Goal: Task Accomplishment & Management: Manage account settings

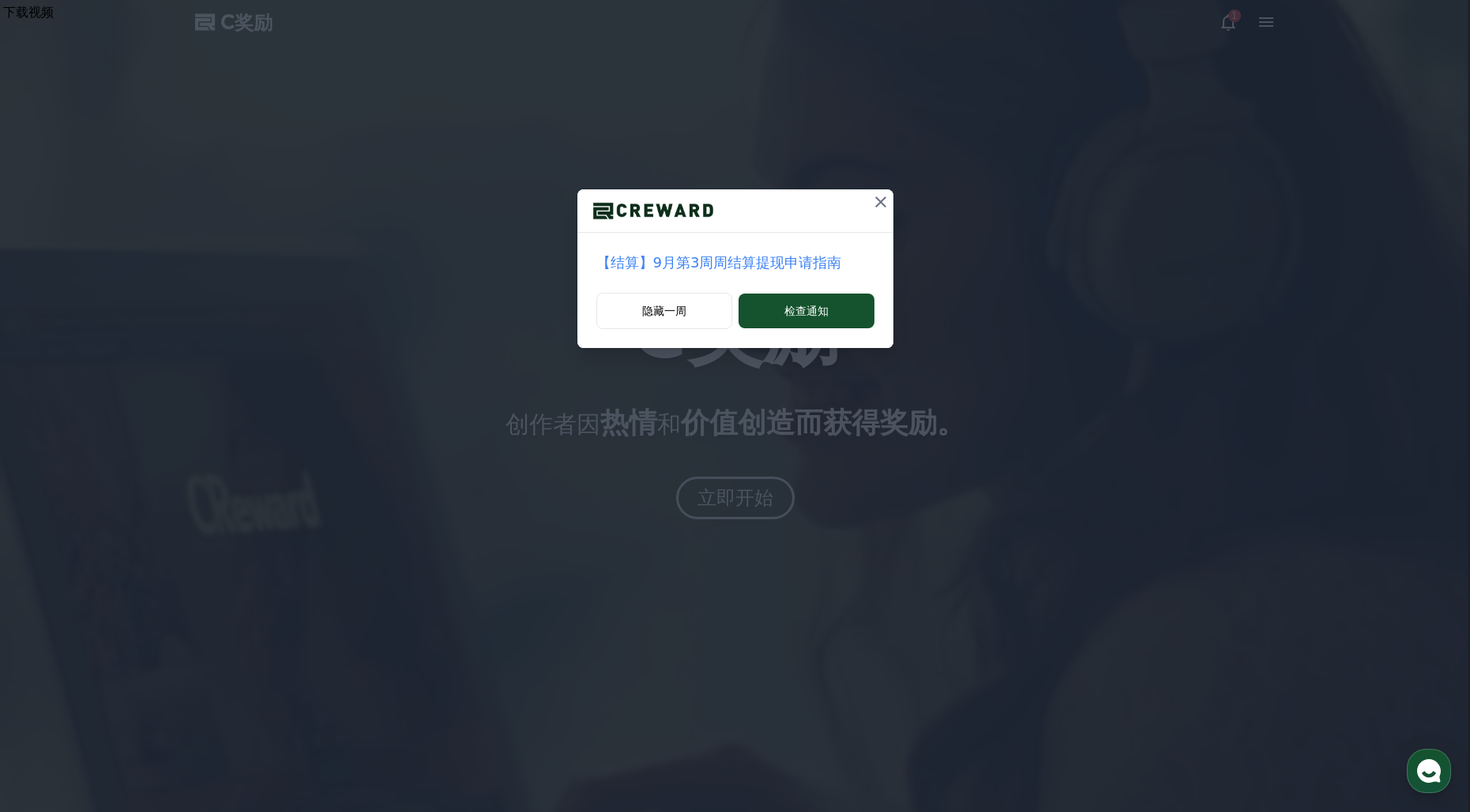
click at [883, 201] on icon at bounding box center [881, 202] width 19 height 19
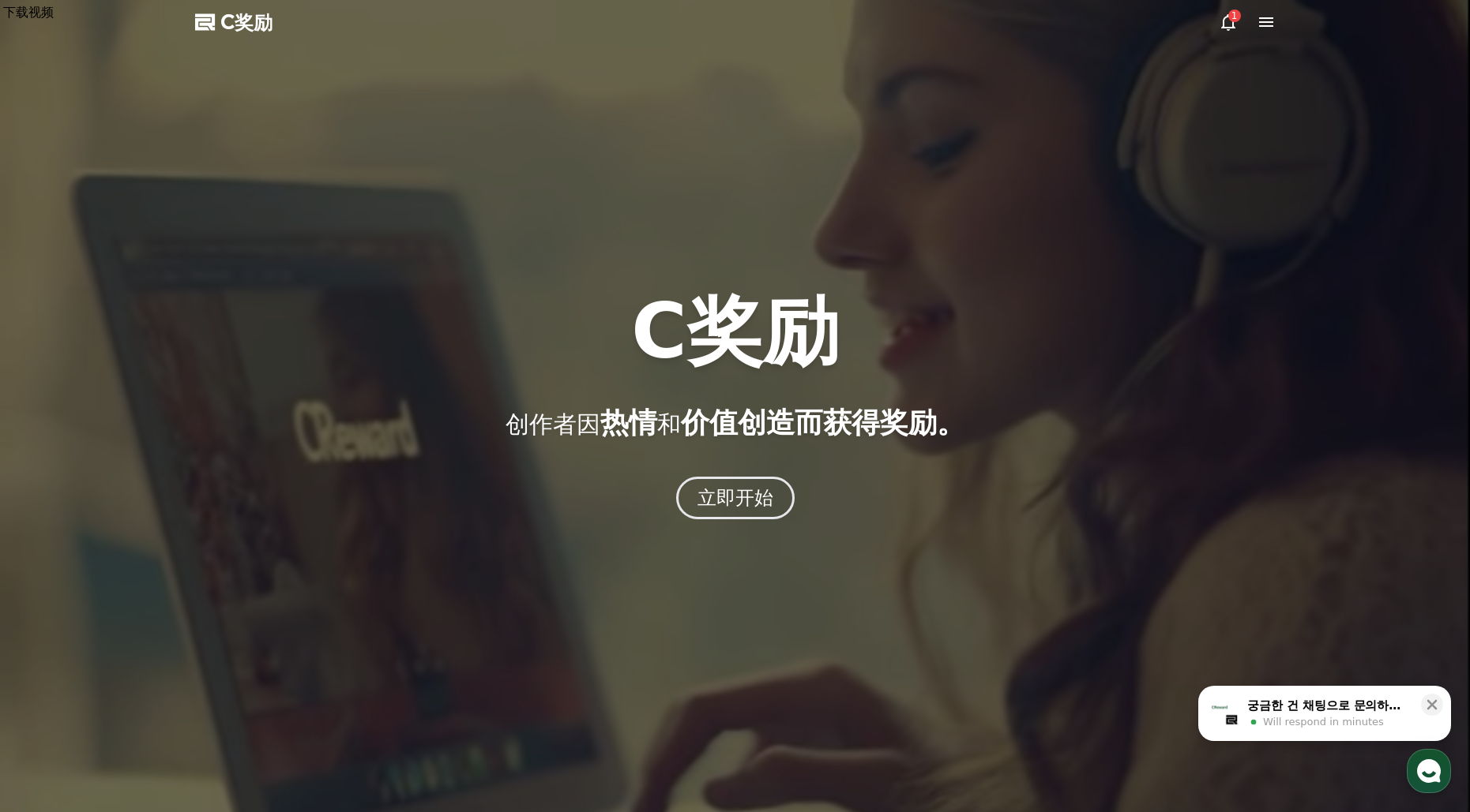
click at [1263, 38] on div at bounding box center [735, 406] width 1470 height 812
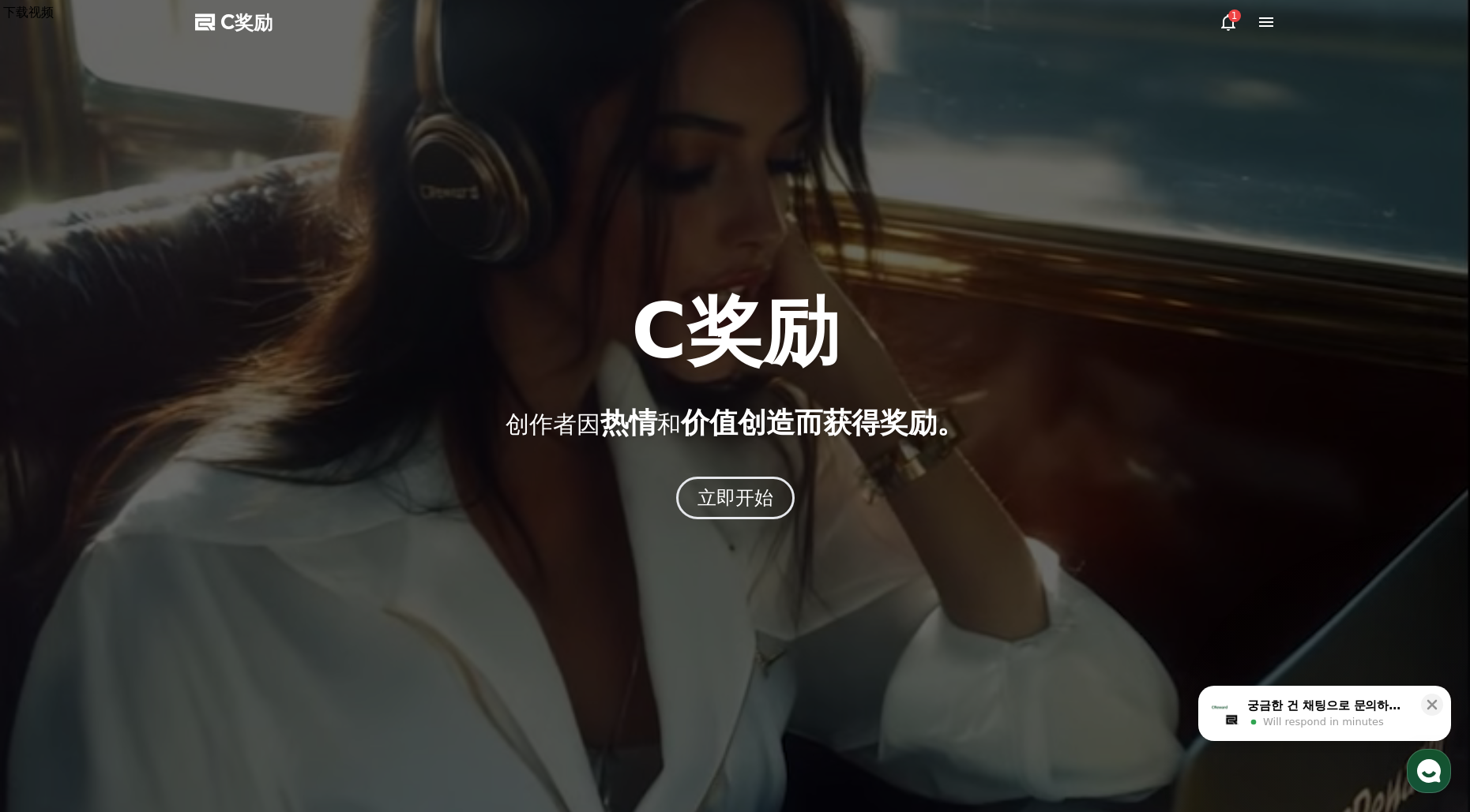
click at [1265, 25] on icon at bounding box center [1266, 22] width 19 height 19
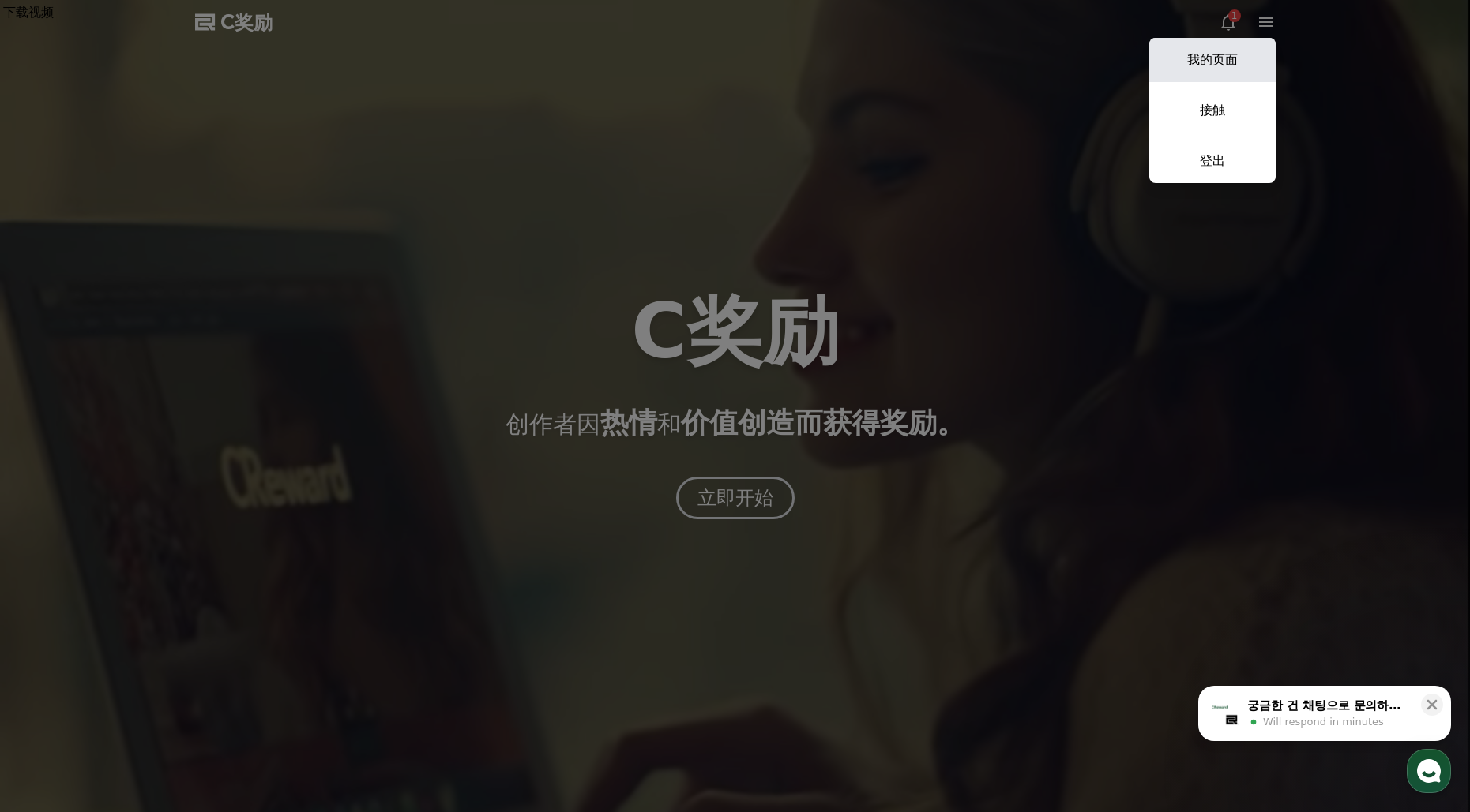
click at [1218, 58] on font "我的页面" at bounding box center [1212, 59] width 50 height 15
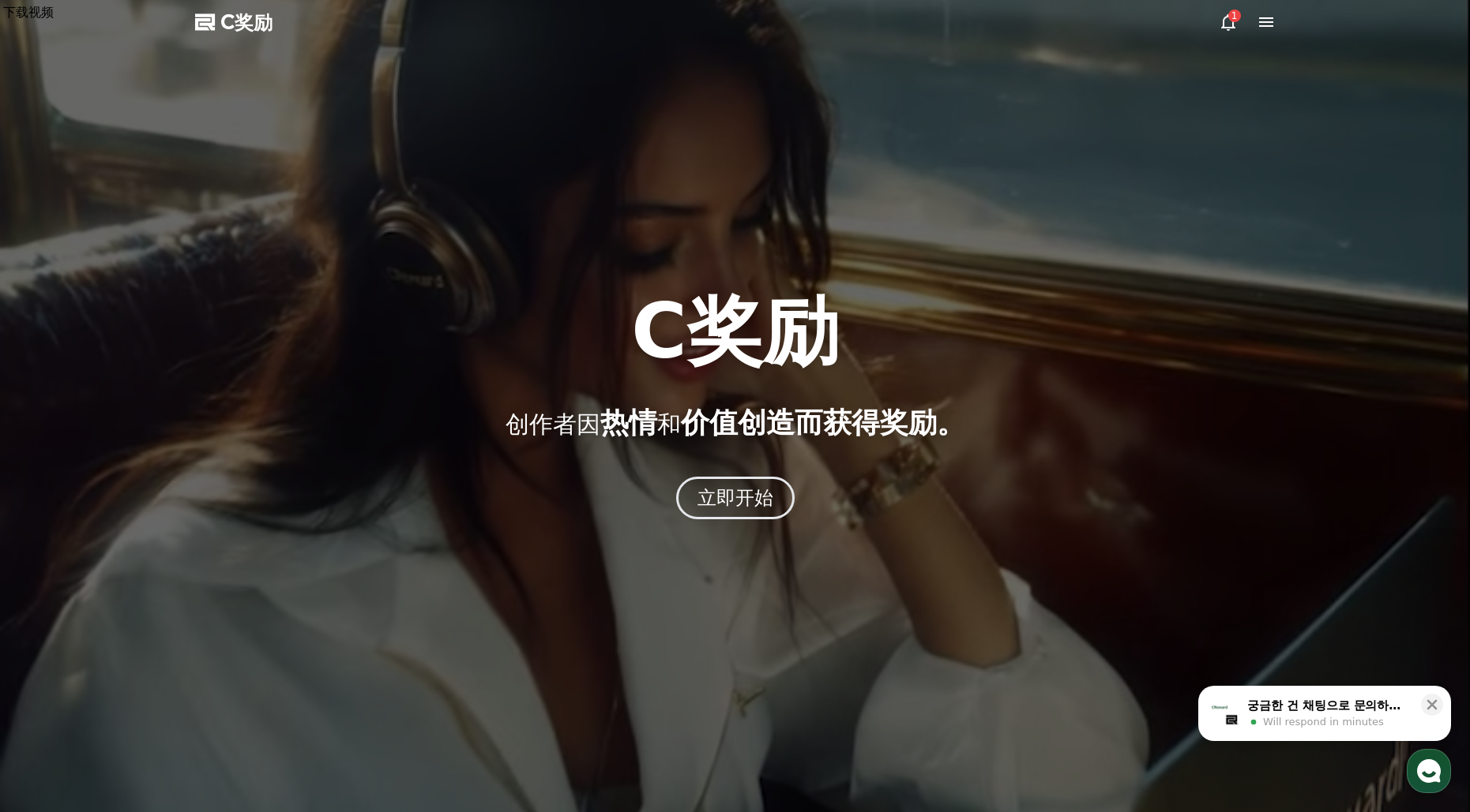
select select "**********"
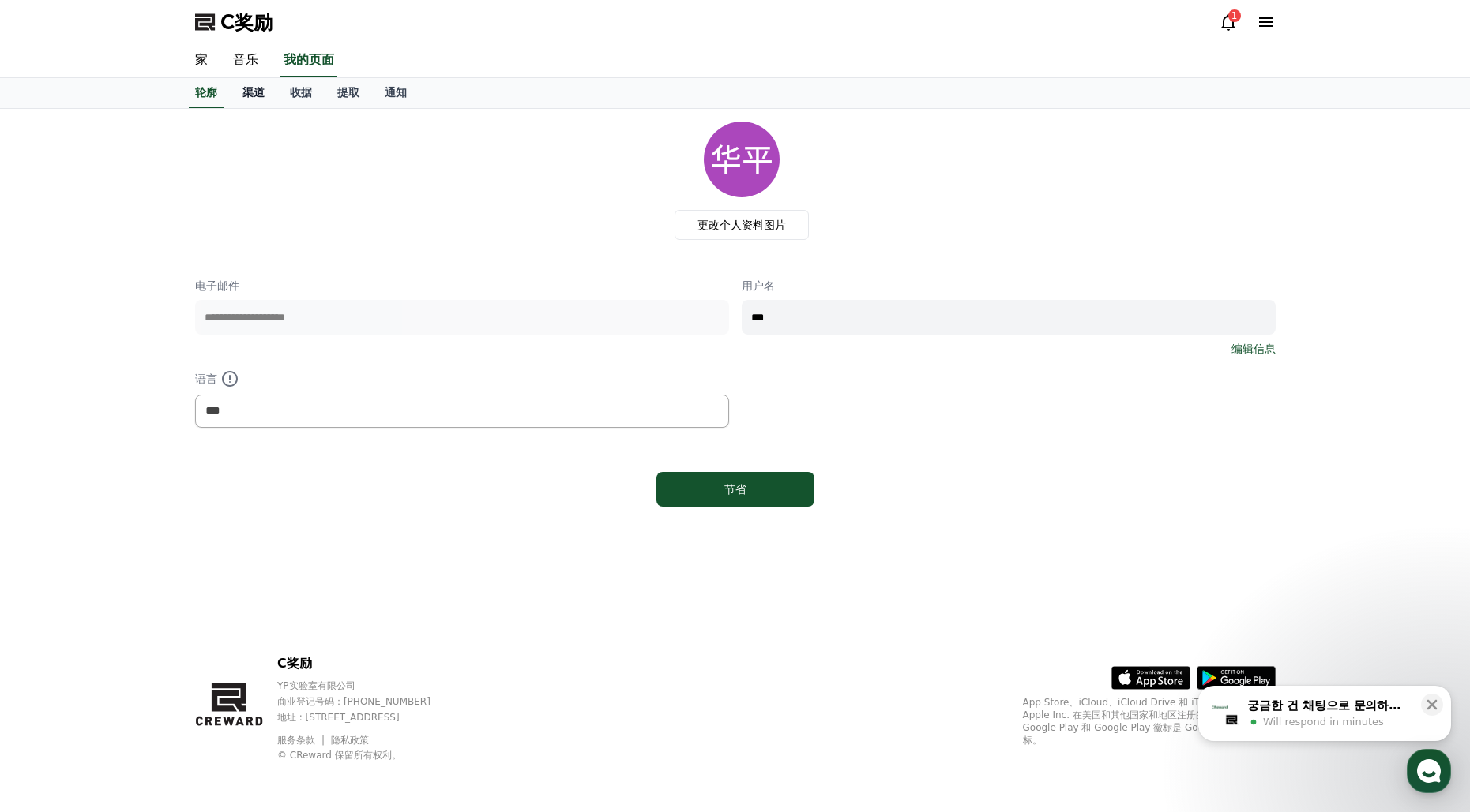
click at [262, 88] on font "渠道" at bounding box center [253, 92] width 22 height 12
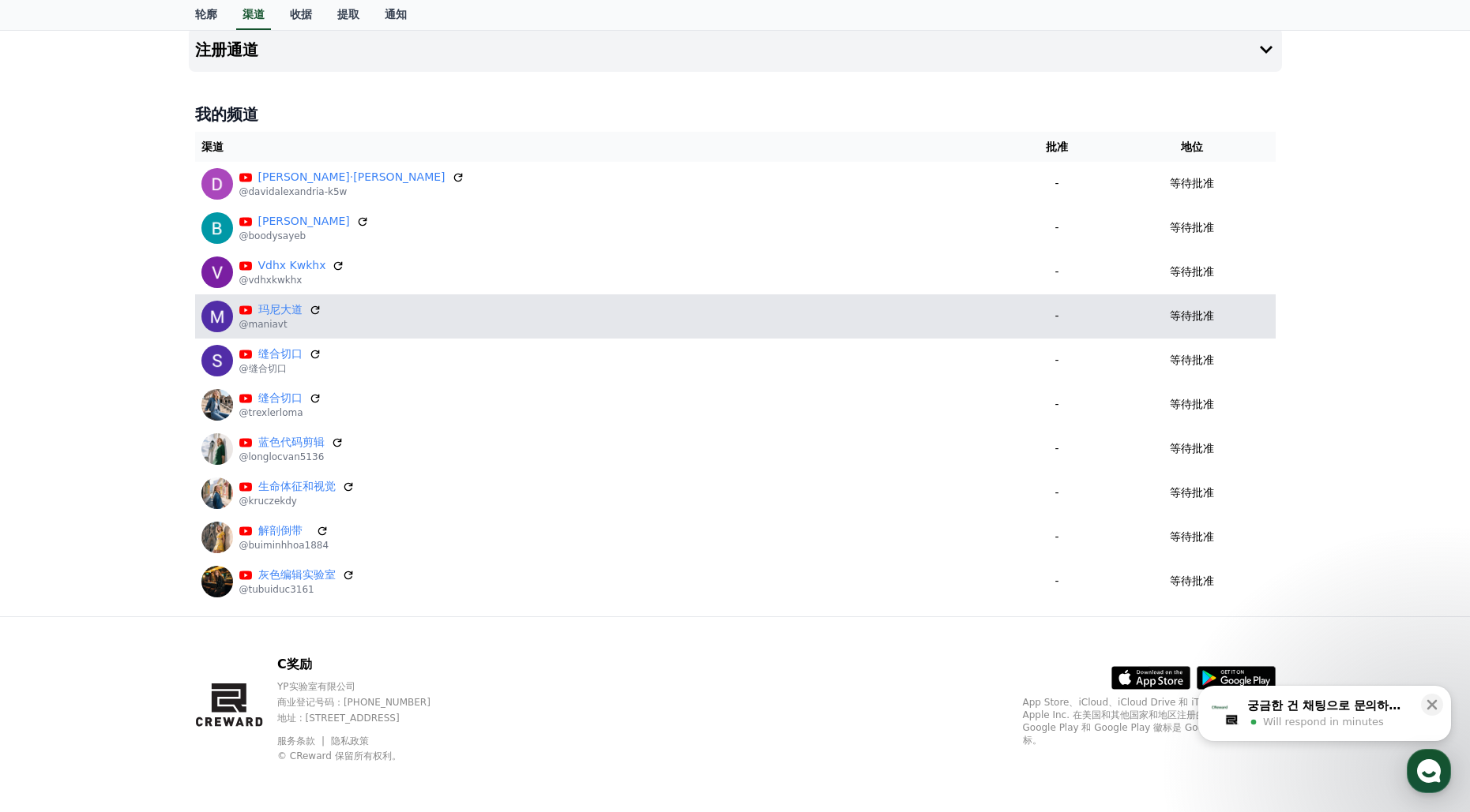
scroll to position [90, 0]
